Goal: Information Seeking & Learning: Learn about a topic

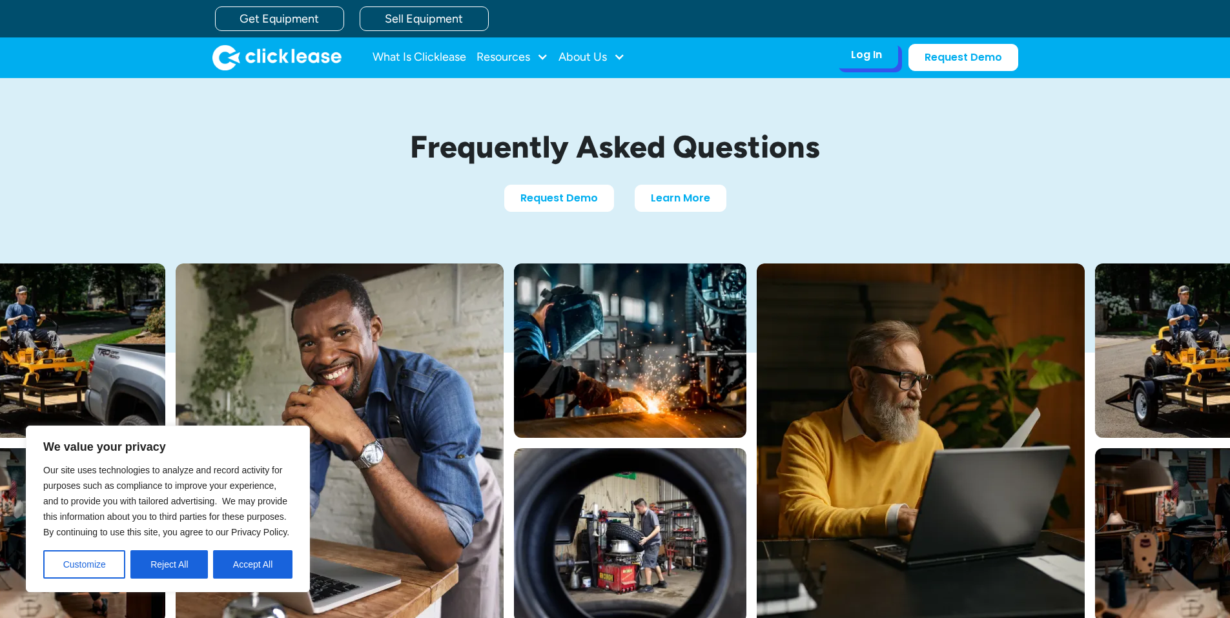
click at [887, 54] on div "Log In Account login I use Clicklease to get my equipment Partner Portal I offe…" at bounding box center [866, 54] width 63 height 27
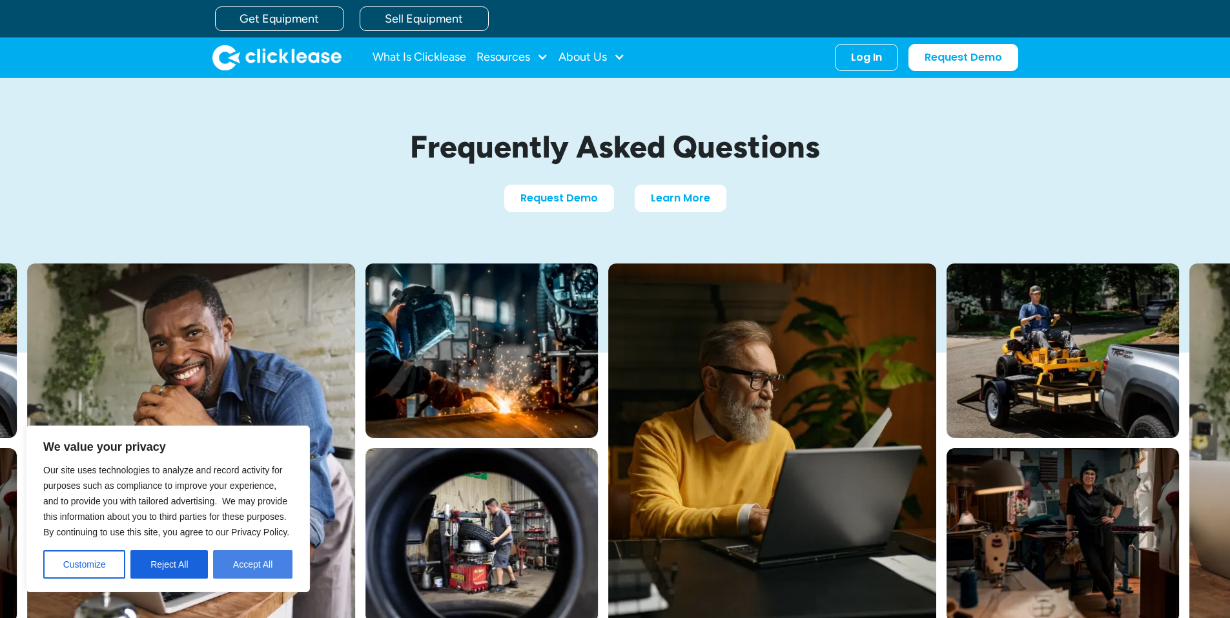
click at [245, 560] on button "Accept All" at bounding box center [252, 564] width 79 height 28
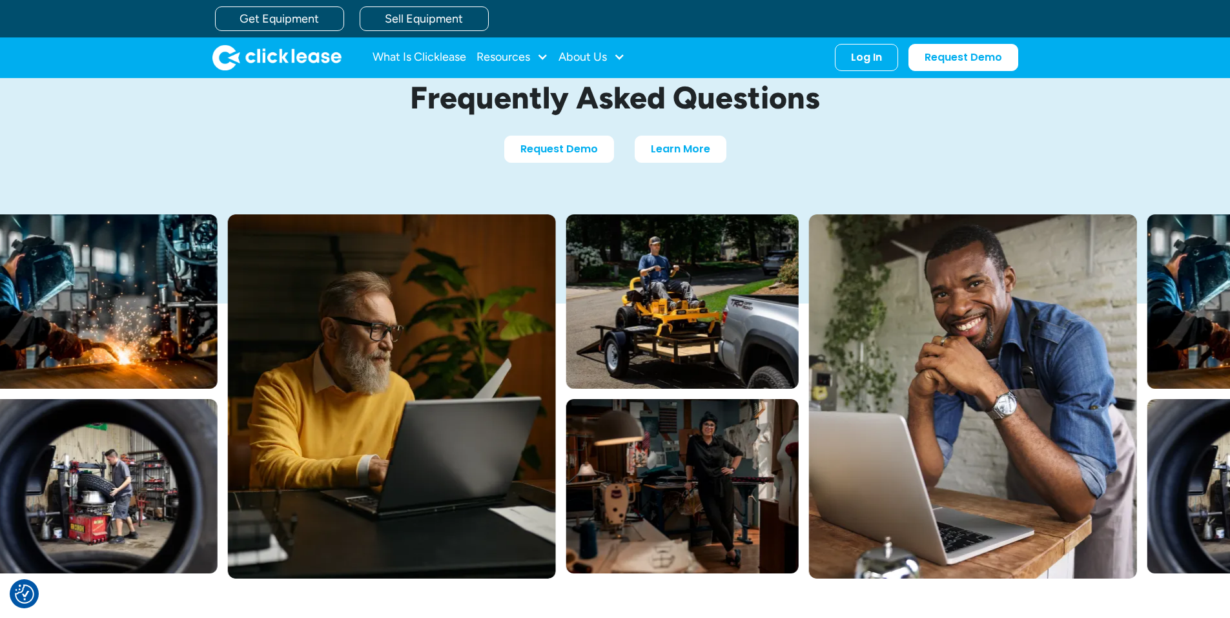
scroll to position [14, 0]
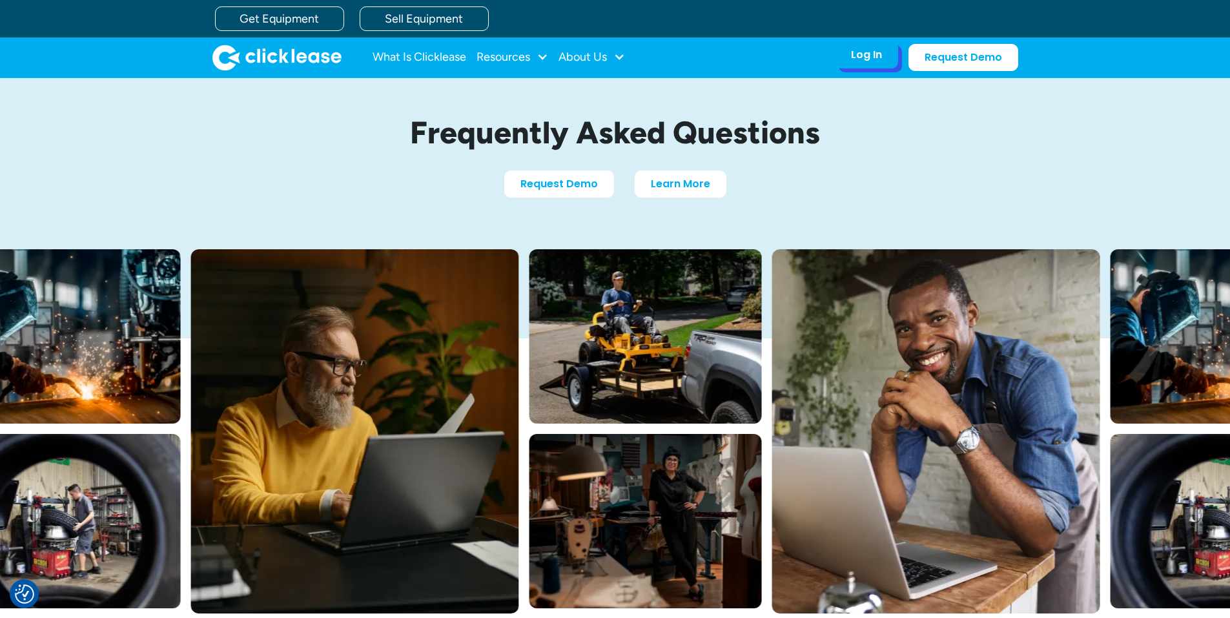
click at [860, 63] on div "Log In Account login I use Clicklease to get my equipment Partner Portal I offe…" at bounding box center [866, 54] width 63 height 27
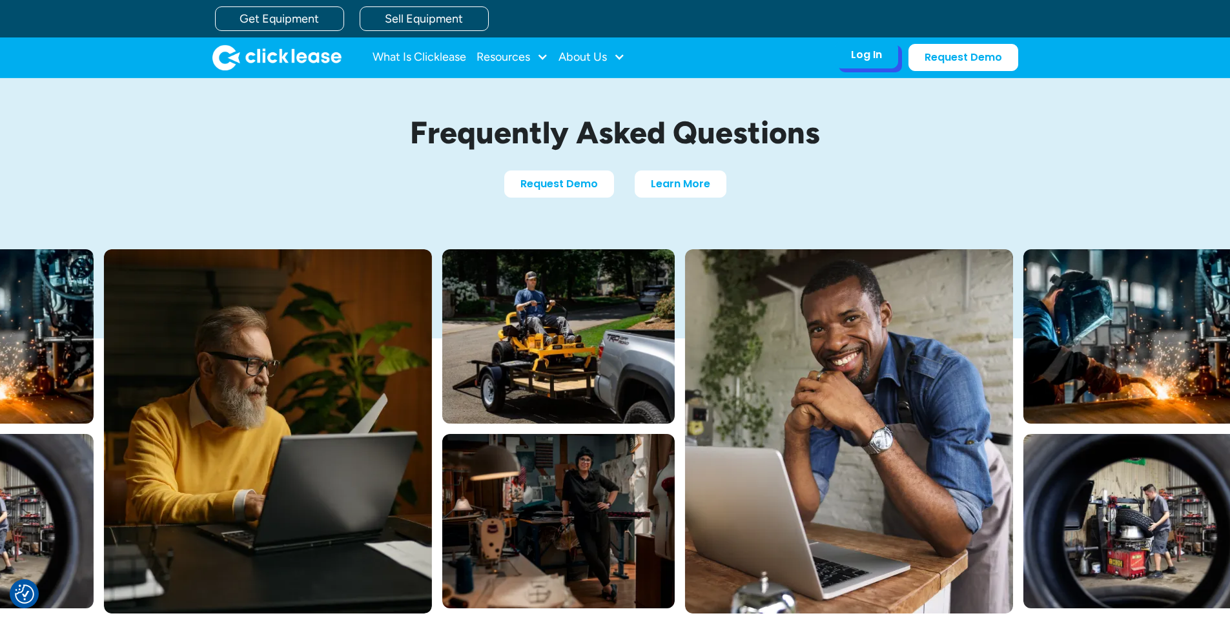
click at [861, 55] on div "Log In" at bounding box center [866, 54] width 31 height 13
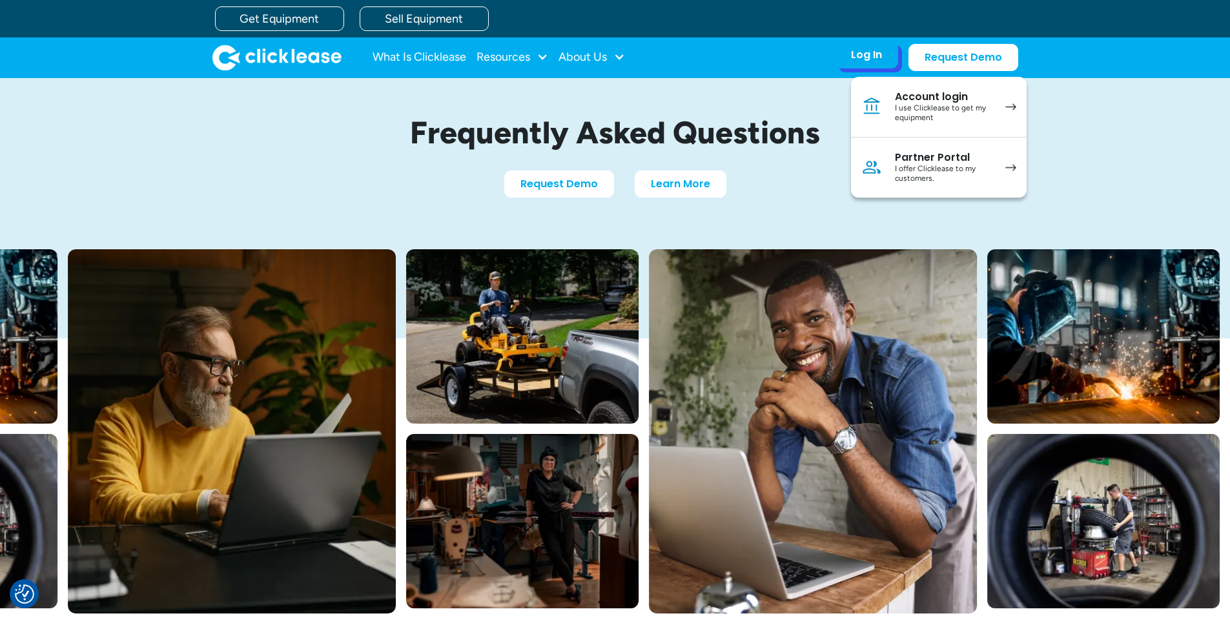
click at [971, 121] on div "I use Clicklease to get my equipment" at bounding box center [944, 113] width 98 height 20
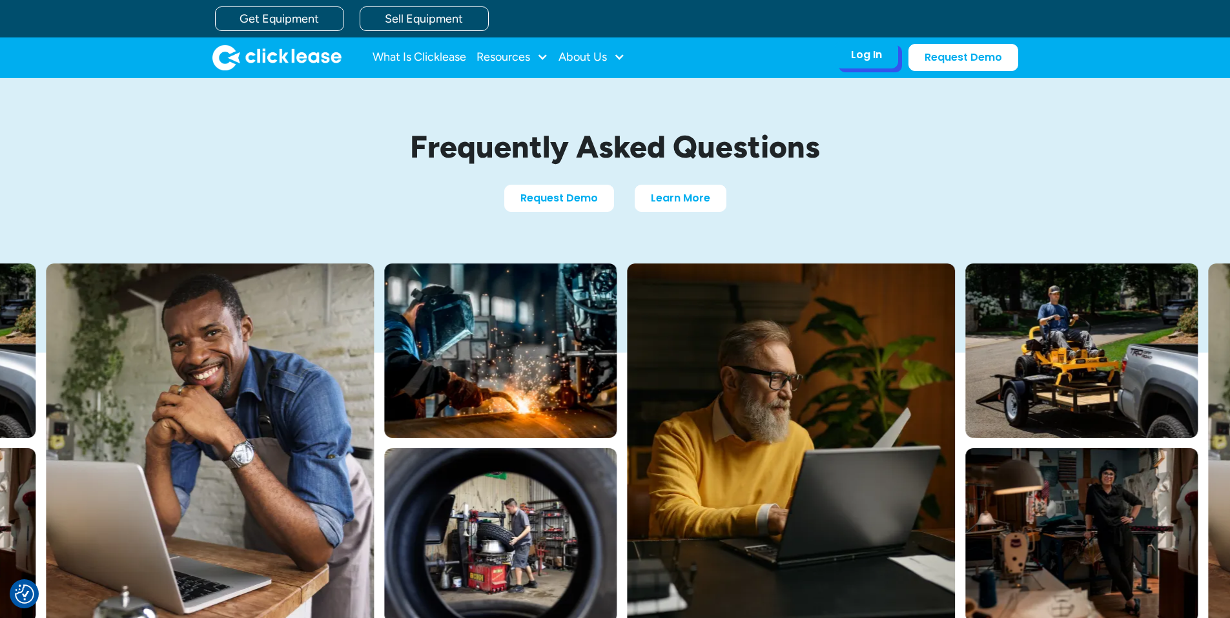
click at [879, 54] on div "Log In" at bounding box center [866, 54] width 31 height 13
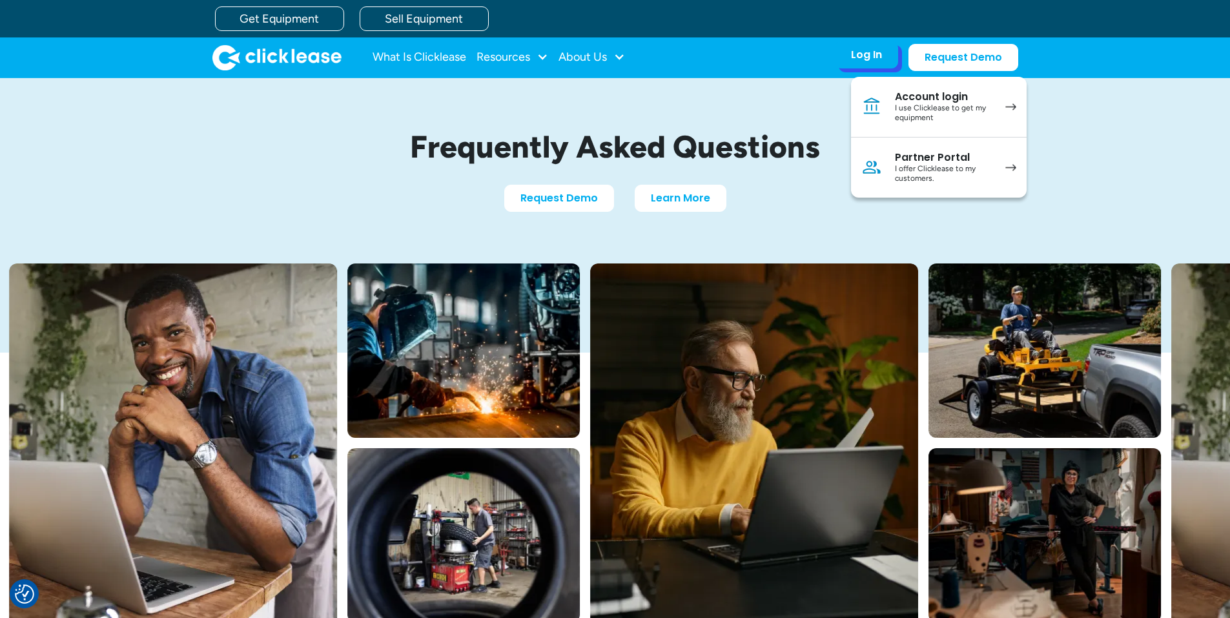
click at [928, 113] on div "I use Clicklease to get my equipment" at bounding box center [944, 113] width 98 height 20
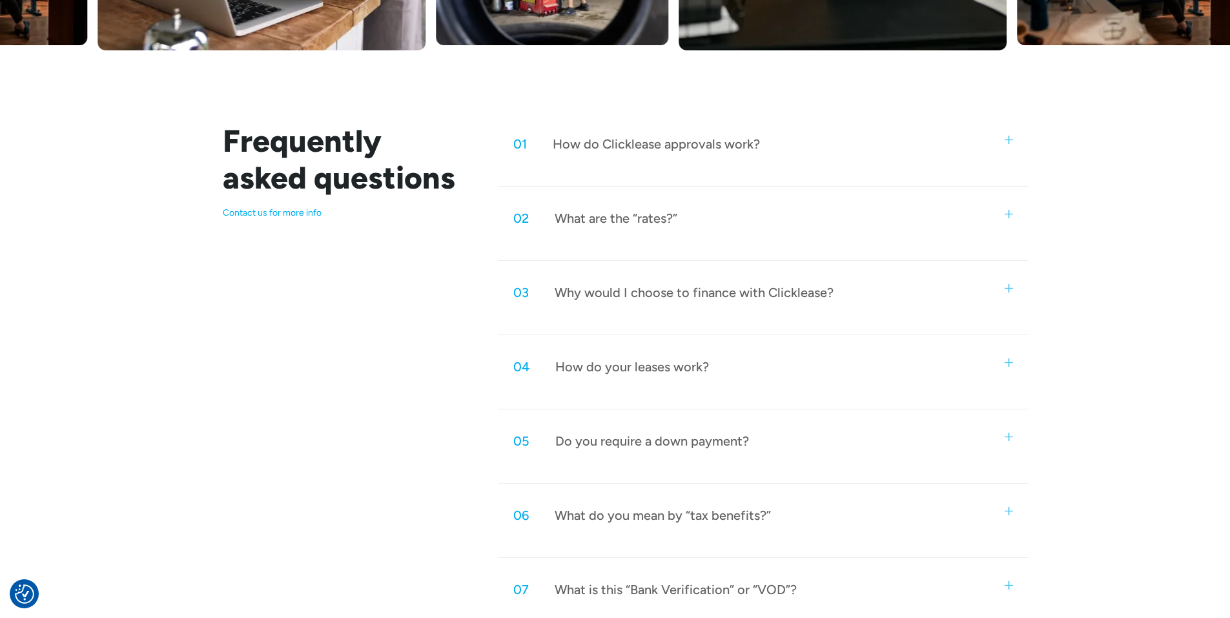
scroll to position [581, 0]
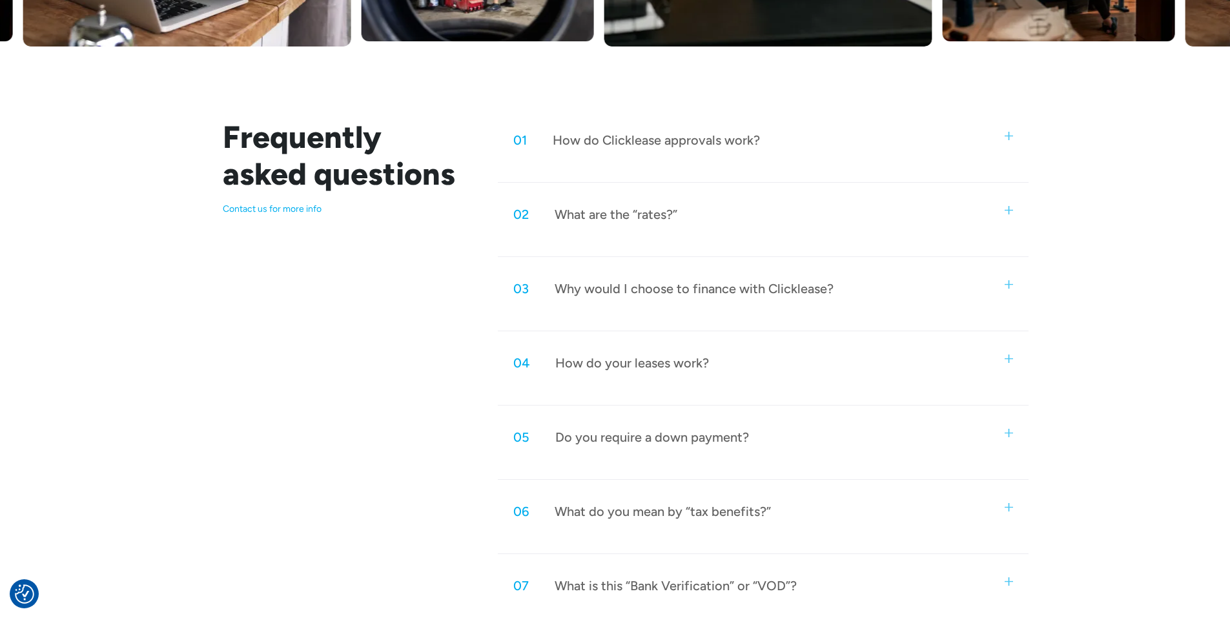
click at [1013, 141] on div "01 How do Clicklease approvals work?" at bounding box center [763, 140] width 530 height 43
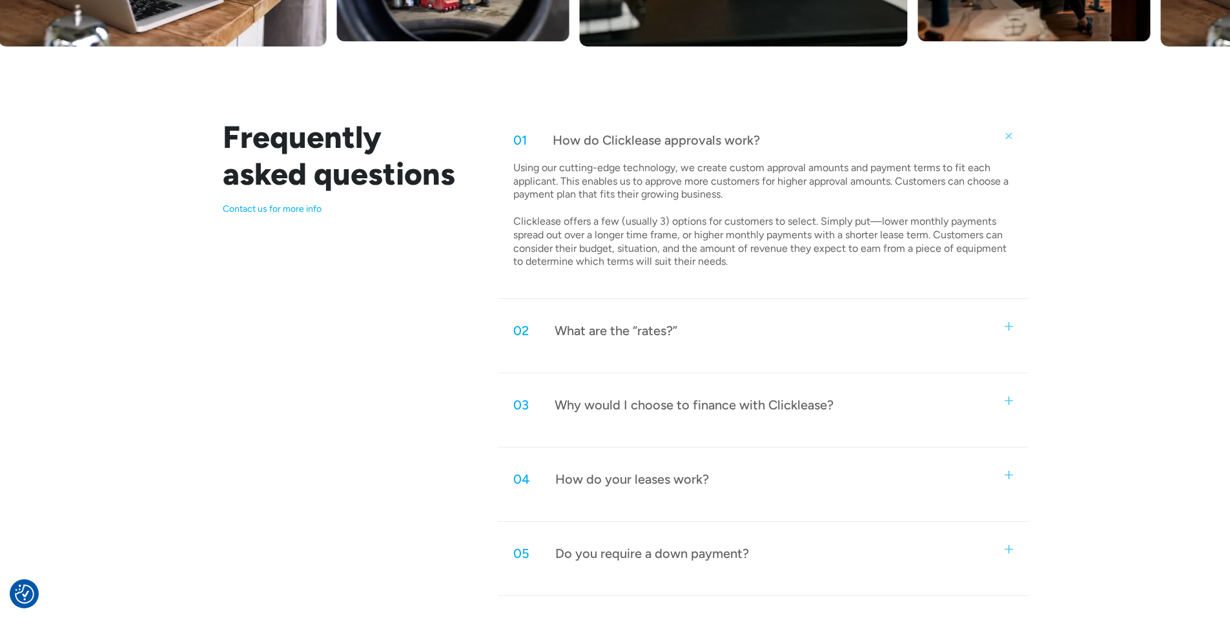
click at [1013, 141] on div "01 How do Clicklease approvals work?" at bounding box center [763, 140] width 530 height 43
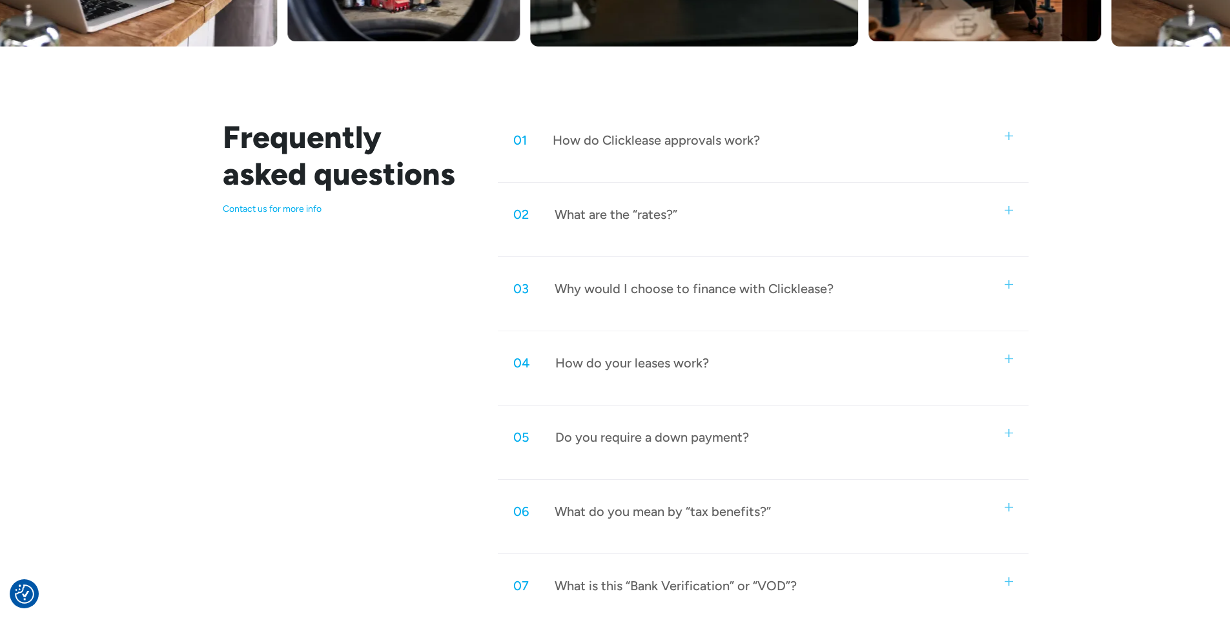
click at [1006, 209] on img at bounding box center [1009, 210] width 8 height 8
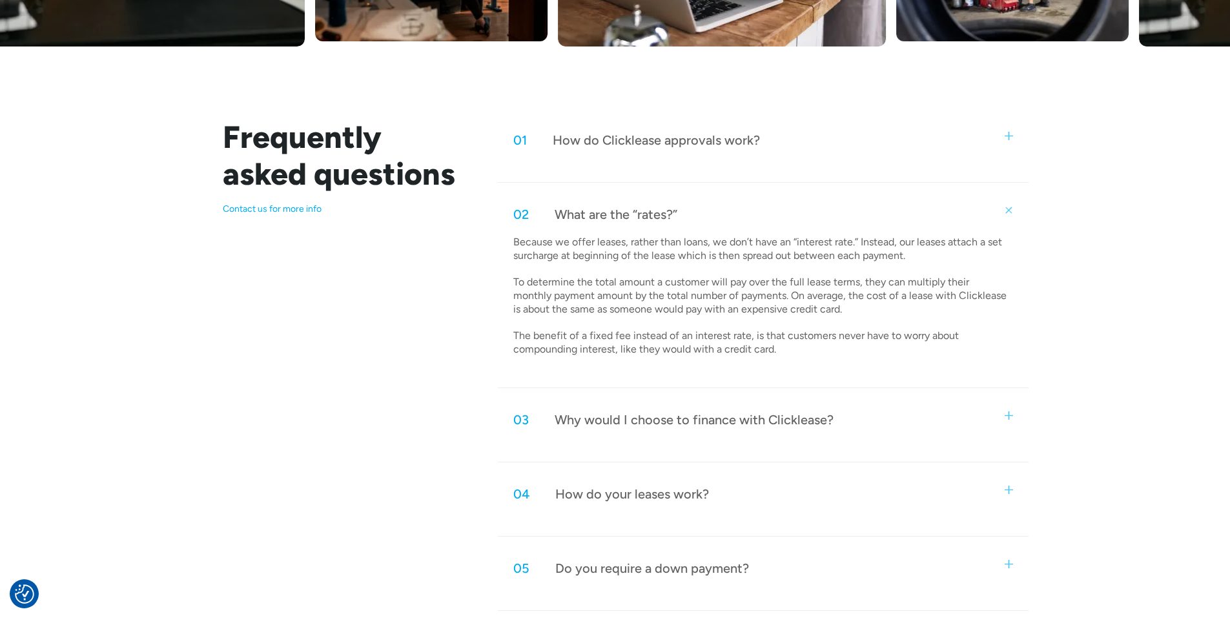
click at [1006, 209] on img at bounding box center [1009, 210] width 12 height 12
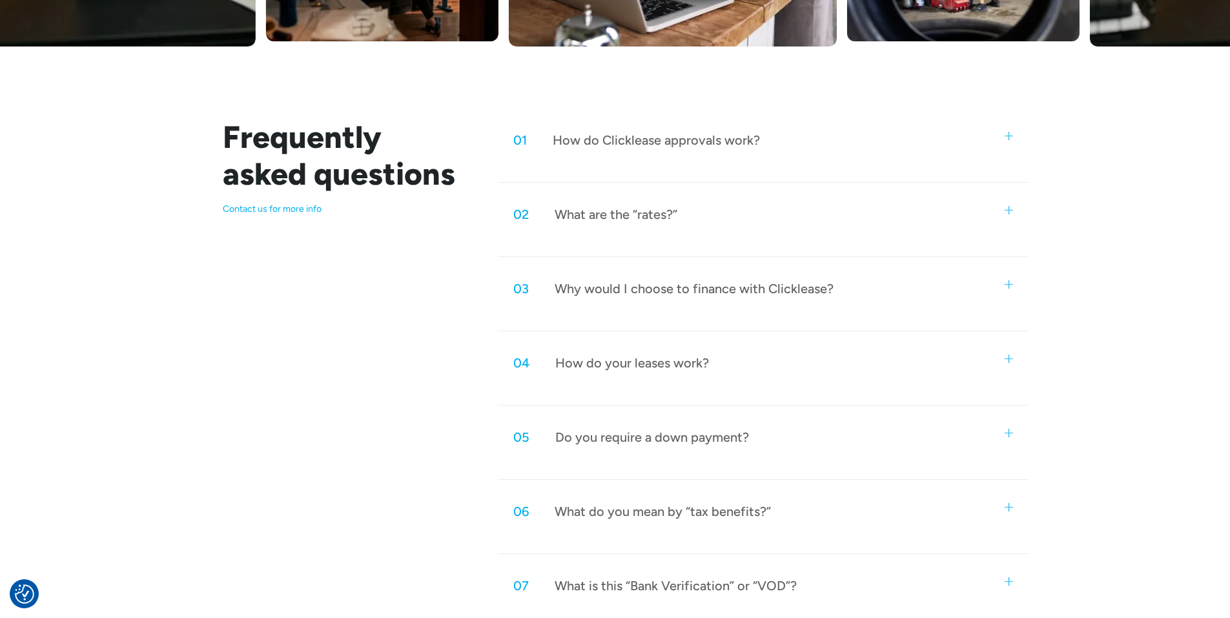
click at [1001, 281] on div "03 Why would I choose to finance with Clicklease?" at bounding box center [763, 288] width 530 height 43
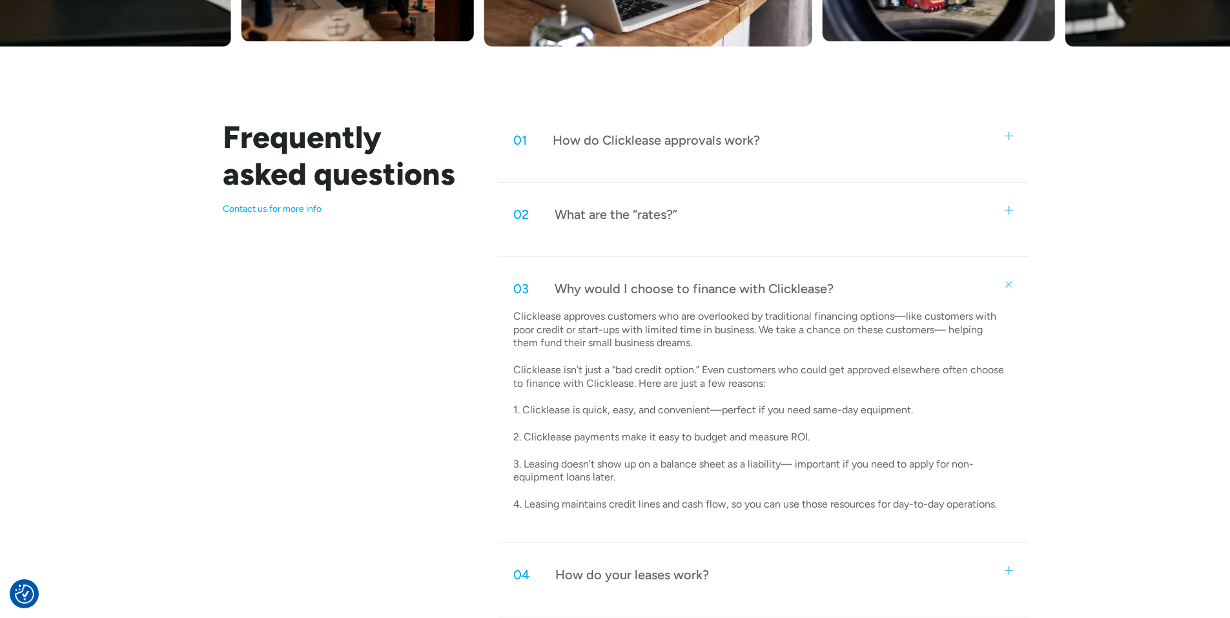
click at [1002, 280] on div "03 Why would I choose to finance with Clicklease?" at bounding box center [763, 288] width 530 height 43
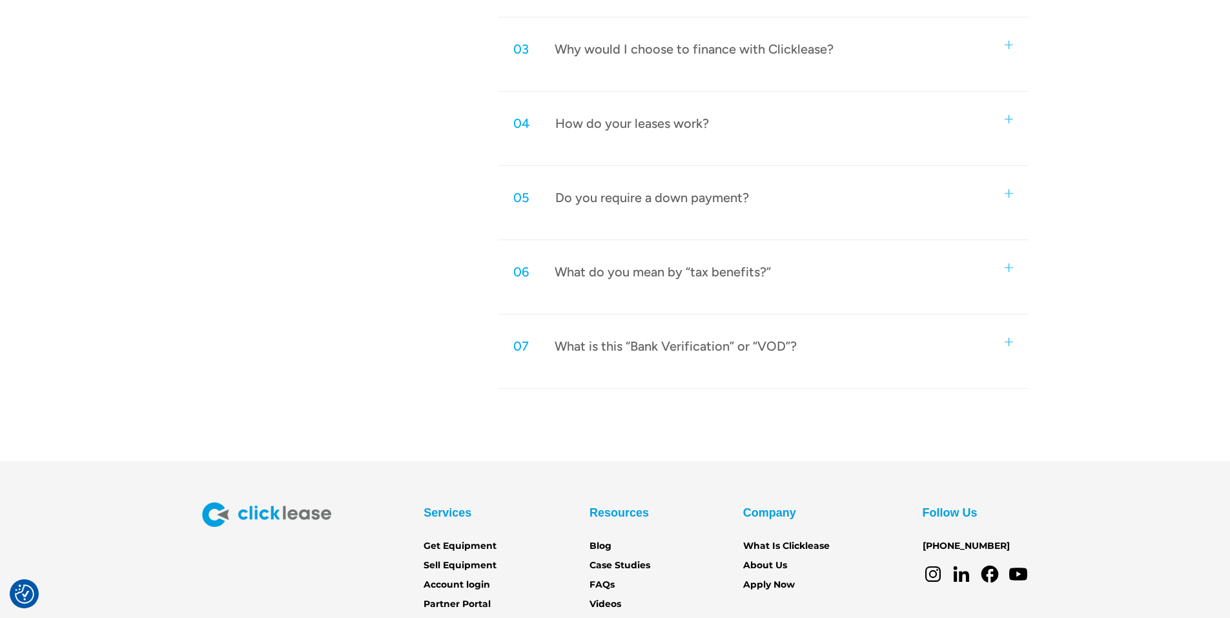
scroll to position [918, 0]
